Goal: Information Seeking & Learning: Learn about a topic

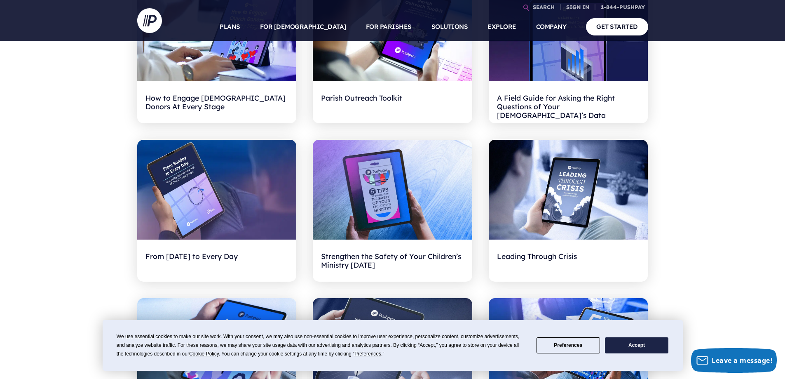
scroll to position [481, 0]
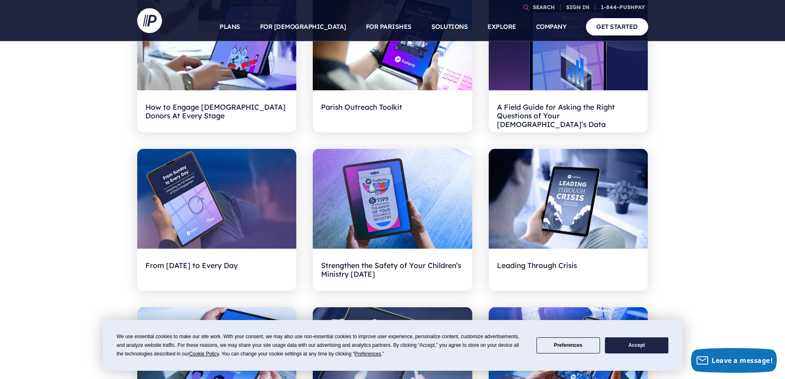
click at [636, 344] on button "Accept" at bounding box center [636, 345] width 63 height 16
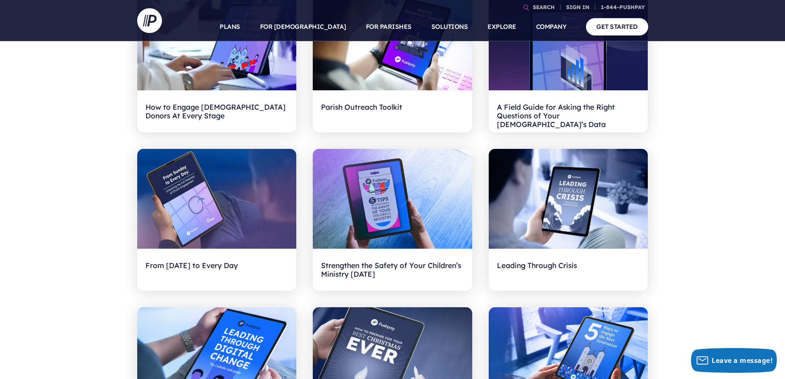
scroll to position [0, 0]
